Goal: Task Accomplishment & Management: Manage account settings

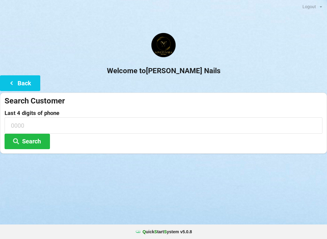
click at [235, 78] on div "Welcome to [PERSON_NAME] Nails Back Search Customer Last 4 digits of phone Sear…" at bounding box center [163, 93] width 327 height 121
click at [8, 80] on icon at bounding box center [11, 82] width 7 height 5
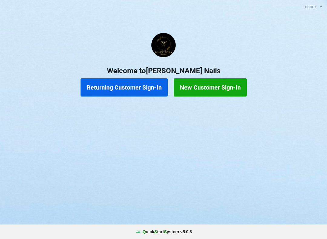
click at [126, 88] on button "Returning Customer Sign-In" at bounding box center [124, 87] width 87 height 18
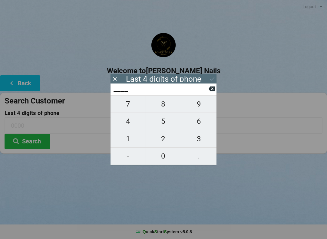
click at [128, 104] on span "7" at bounding box center [127, 104] width 35 height 13
type input "7___"
click at [200, 122] on span "6" at bounding box center [198, 121] width 35 height 13
type input "76__"
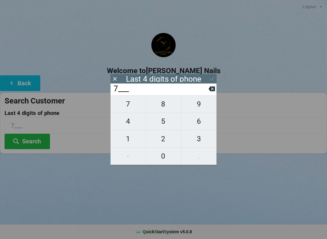
type input "76__"
click at [165, 108] on span "8" at bounding box center [163, 104] width 35 height 13
type input "768_"
click at [199, 106] on span "9" at bounding box center [198, 104] width 35 height 13
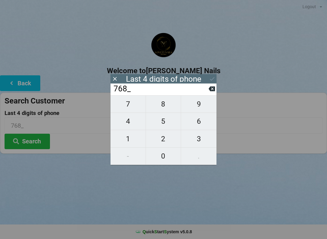
type input "7689"
click at [215, 77] on icon at bounding box center [212, 79] width 6 height 6
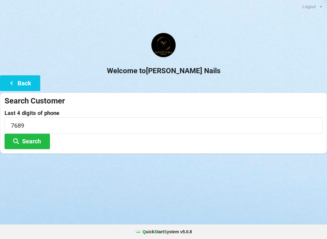
click at [40, 143] on button "Search" at bounding box center [27, 141] width 45 height 15
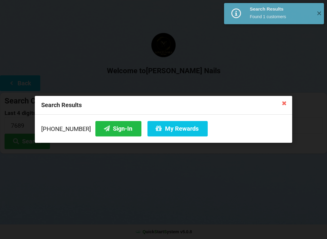
click at [155, 130] on icon at bounding box center [158, 128] width 7 height 5
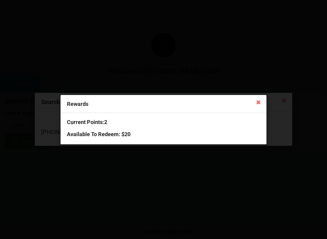
click at [254, 100] on icon at bounding box center [259, 102] width 10 height 10
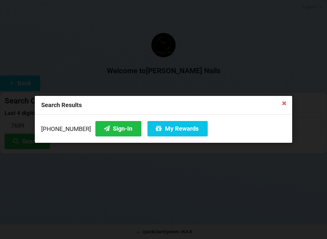
click at [281, 103] on icon at bounding box center [284, 103] width 10 height 10
